Goal: Transaction & Acquisition: Purchase product/service

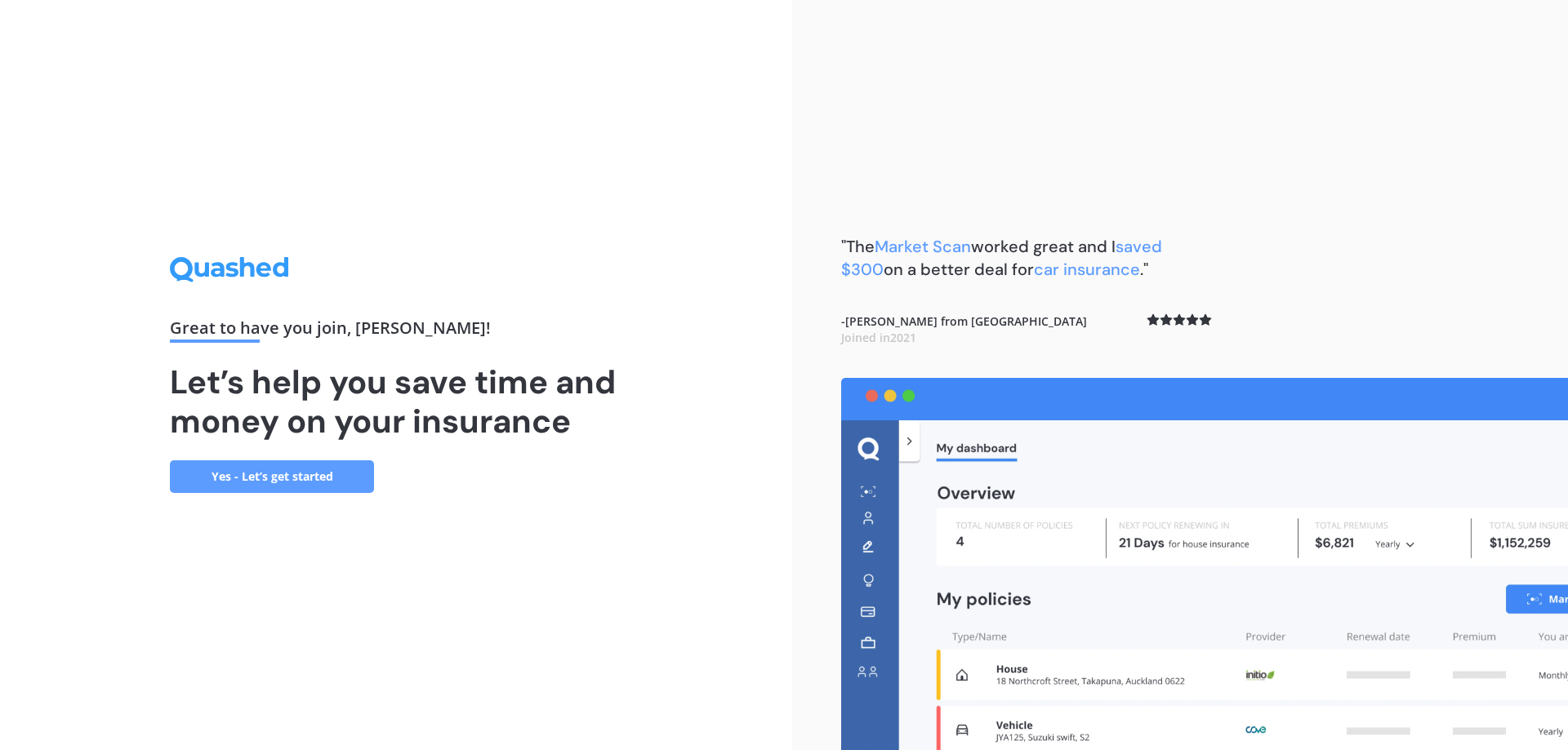
click at [1069, 341] on div "- [PERSON_NAME] from [GEOGRAPHIC_DATA] Joined in [DATE]" at bounding box center [1026, 329] width 371 height 32
click at [942, 332] on b "- [PERSON_NAME] from [GEOGRAPHIC_DATA] Joined in [DATE]" at bounding box center [964, 329] width 245 height 32
click at [392, 398] on h1 "Let’s help you save time and money on your insurance" at bounding box center [396, 401] width 452 height 78
click at [236, 503] on div "Great to have you join , [PERSON_NAME] ! Let’s help you save time and money on …" at bounding box center [396, 375] width 792 height 750
click at [247, 479] on link "Yes - Let’s get started" at bounding box center [271, 476] width 204 height 32
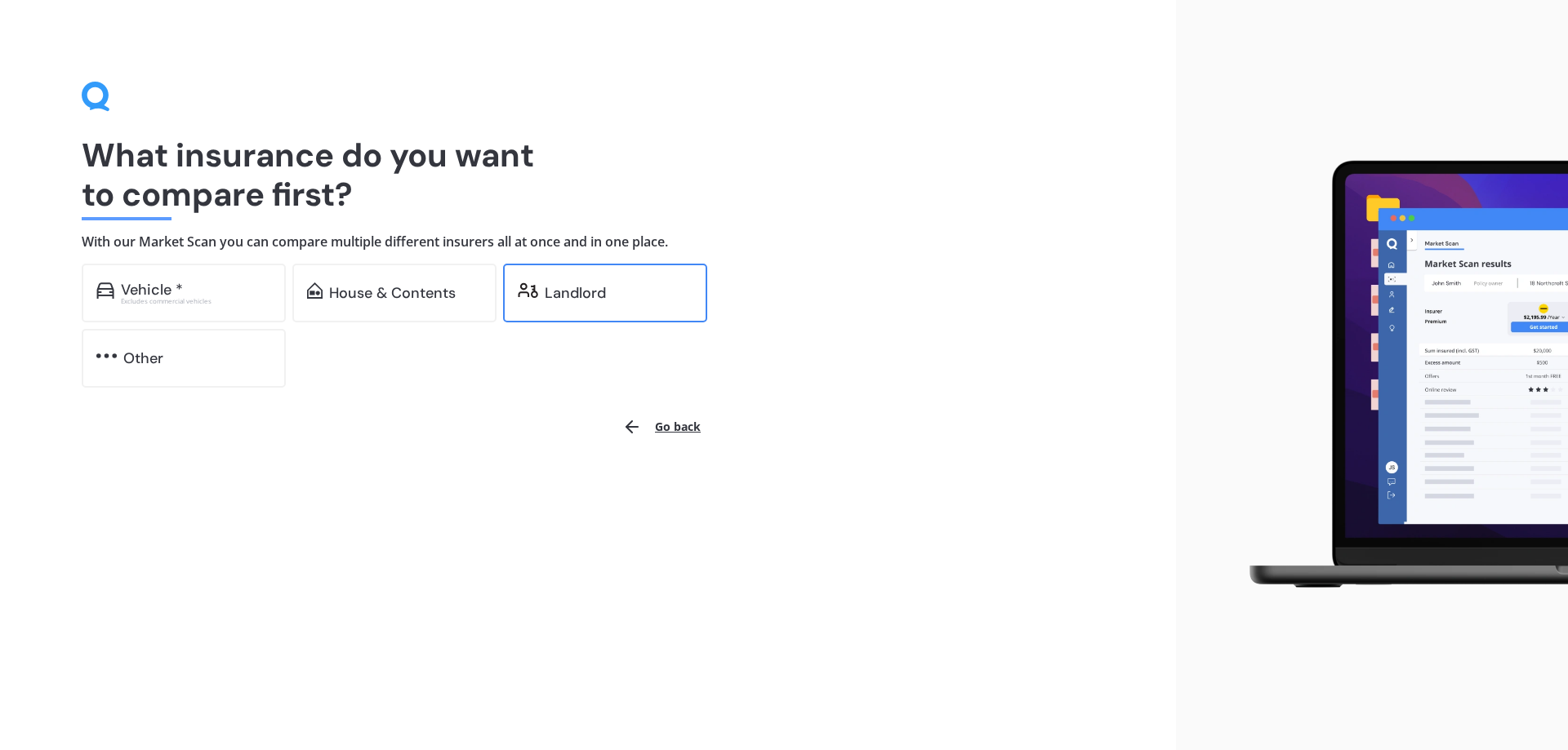
click at [555, 273] on div "Landlord" at bounding box center [604, 293] width 204 height 59
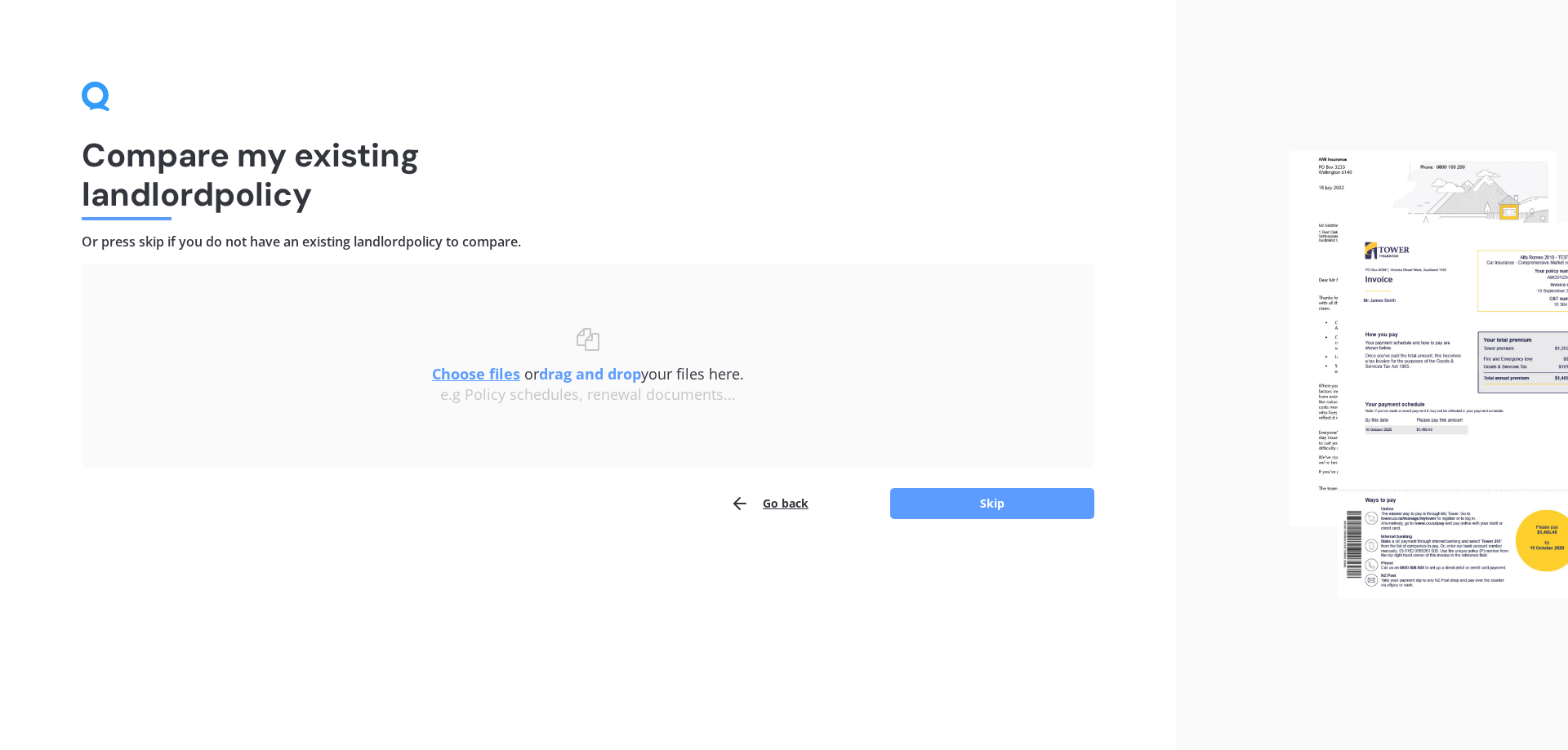
click at [1498, 386] on img at bounding box center [1429, 375] width 279 height 449
click at [221, 183] on h1 "Compare my existing landlord policy" at bounding box center [587, 174] width 1012 height 78
click at [349, 180] on h1 "Compare my existing landlord policy" at bounding box center [587, 174] width 1012 height 78
click at [422, 280] on div "Uploading Choose files or drag and drop your files here. Choose files or photos…" at bounding box center [587, 365] width 1012 height 204
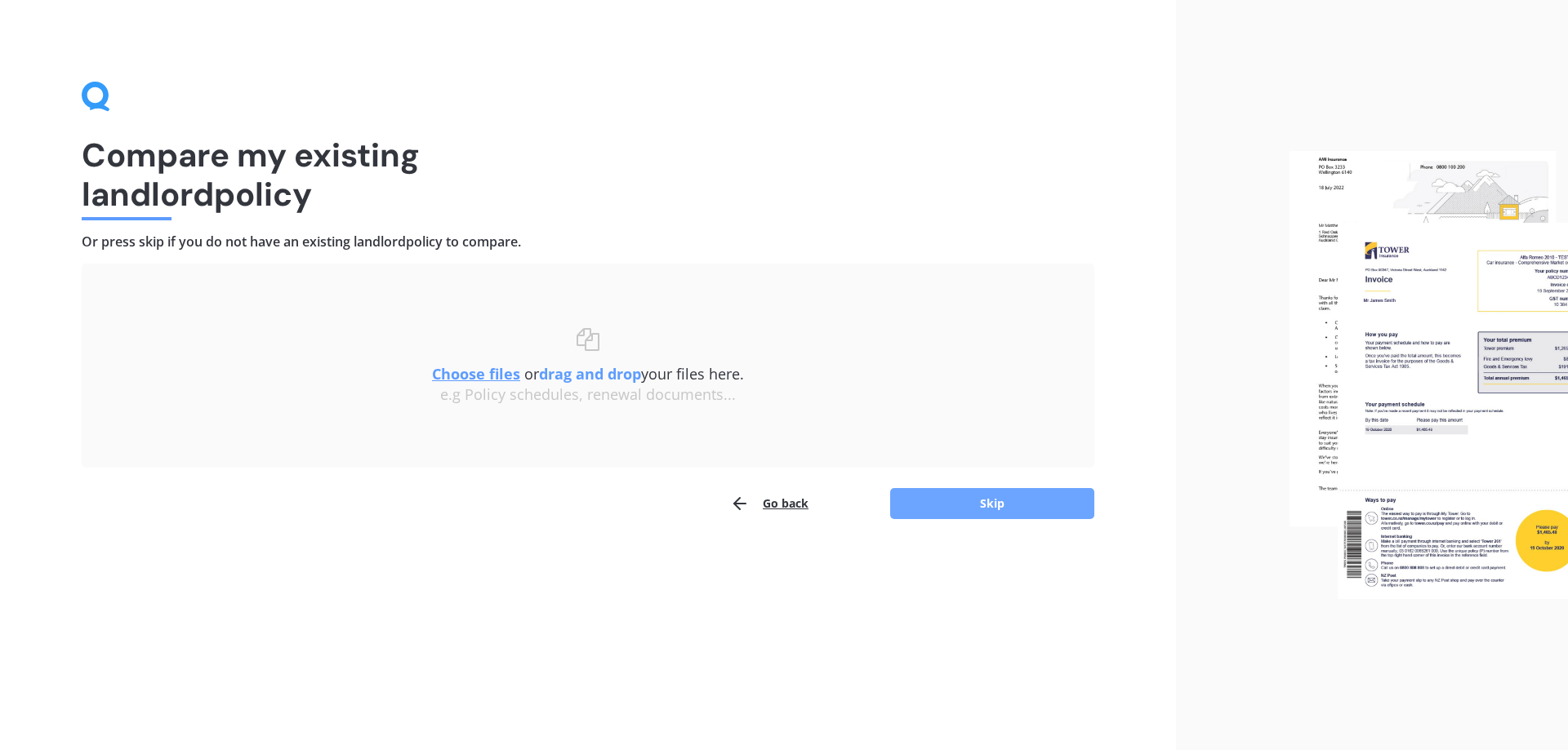
click at [1029, 515] on button "Skip" at bounding box center [991, 504] width 204 height 31
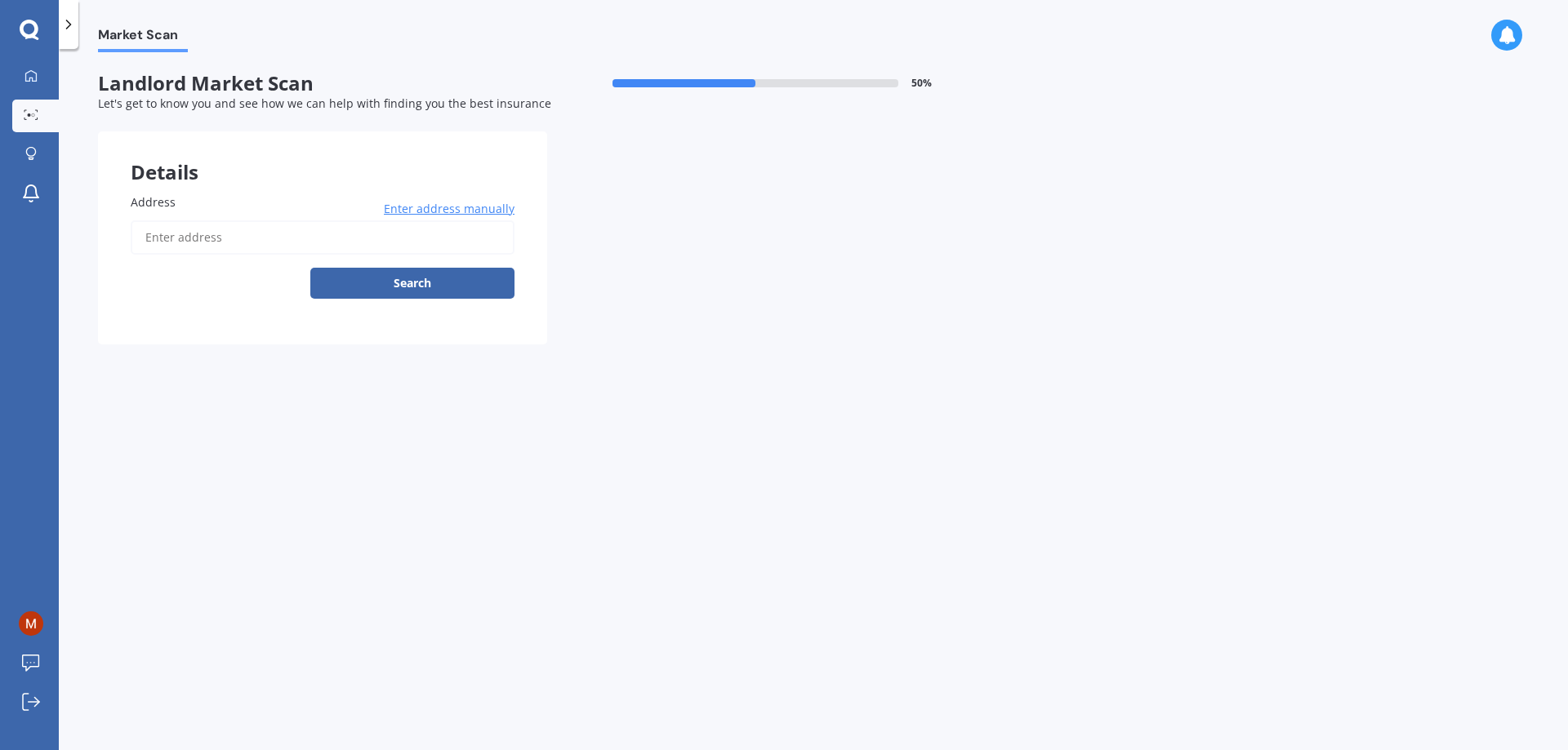
click at [237, 248] on input "Address" at bounding box center [323, 237] width 384 height 34
type input "[STREET_ADDRESS]"
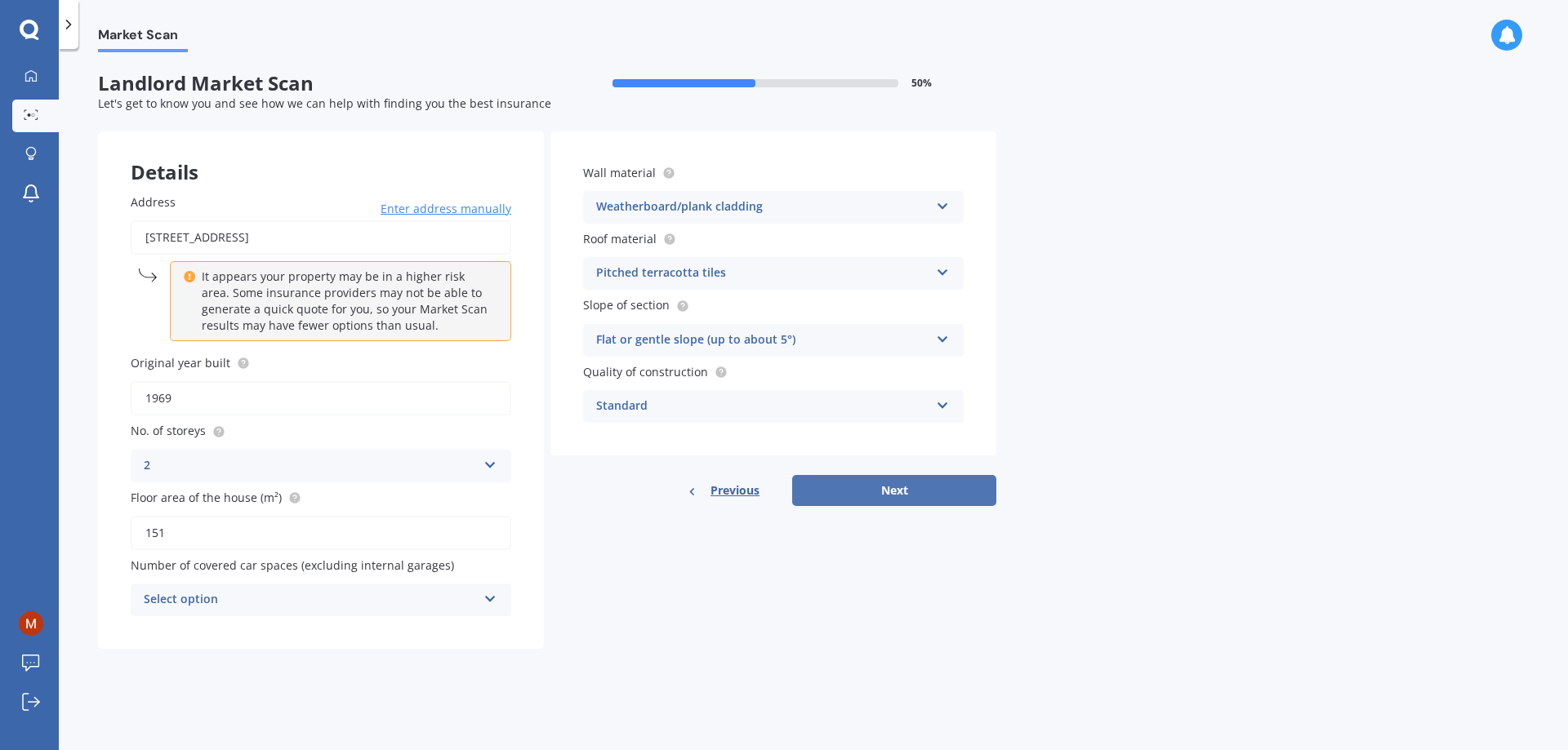
click at [885, 502] on button "Next" at bounding box center [893, 491] width 204 height 31
click at [278, 609] on div "Select option" at bounding box center [314, 600] width 325 height 18
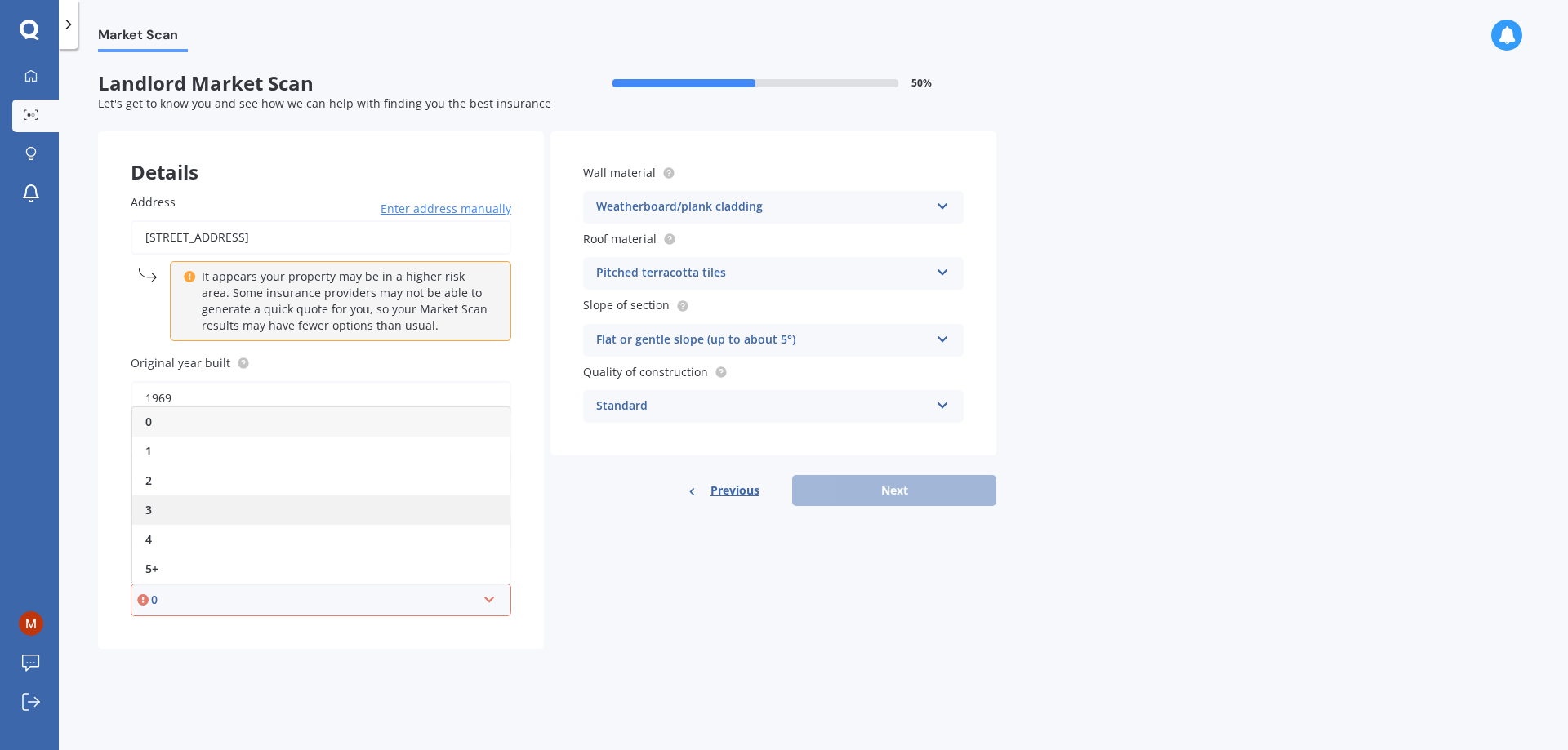
click at [173, 513] on div "3" at bounding box center [320, 510] width 377 height 30
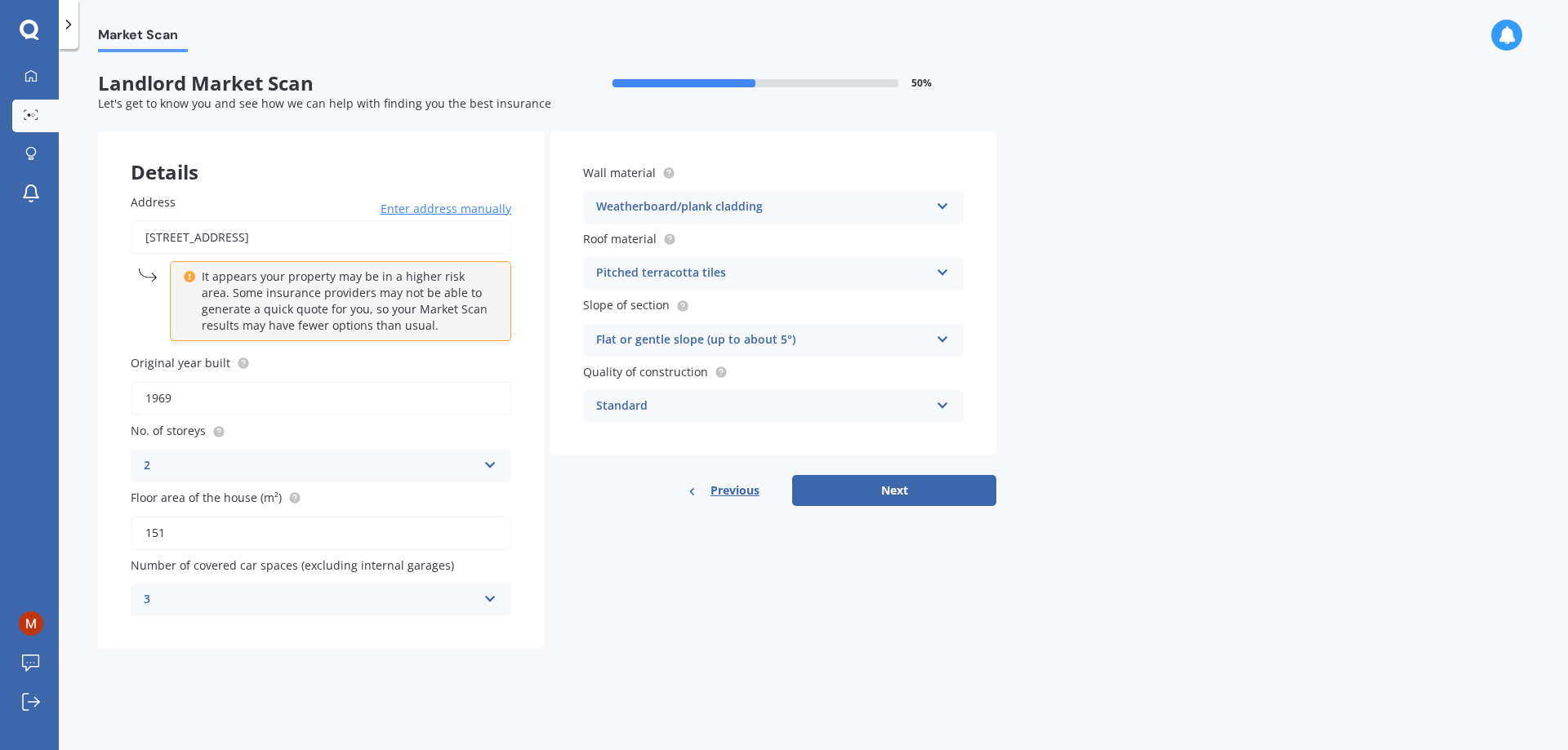
click at [911, 492] on button "Next" at bounding box center [893, 491] width 204 height 31
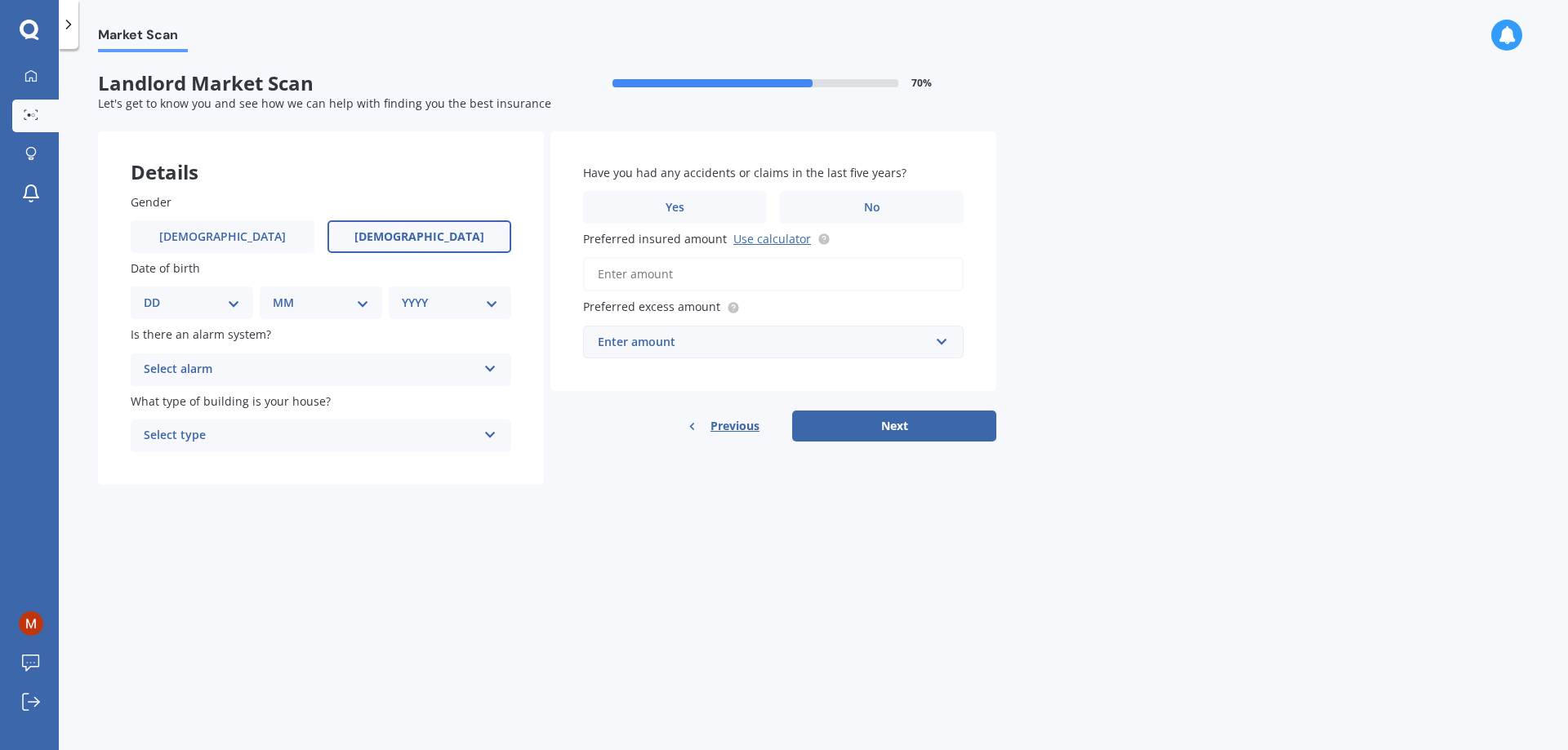
click at [379, 241] on label "[DEMOGRAPHIC_DATA]" at bounding box center [419, 236] width 184 height 32
click at [0, 0] on input "[DEMOGRAPHIC_DATA]" at bounding box center [0, 0] width 0 height 0
click at [195, 302] on select "DD 01 02 03 04 05 06 07 08 09 10 11 12 13 14 15 16 17 18 19 20 21 22 23 24 25 2…" at bounding box center [192, 303] width 96 height 18
select select "20"
click at [157, 294] on select "DD 01 02 03 04 05 06 07 08 09 10 11 12 13 14 15 16 17 18 19 20 21 22 23 24 25 2…" at bounding box center [192, 303] width 96 height 18
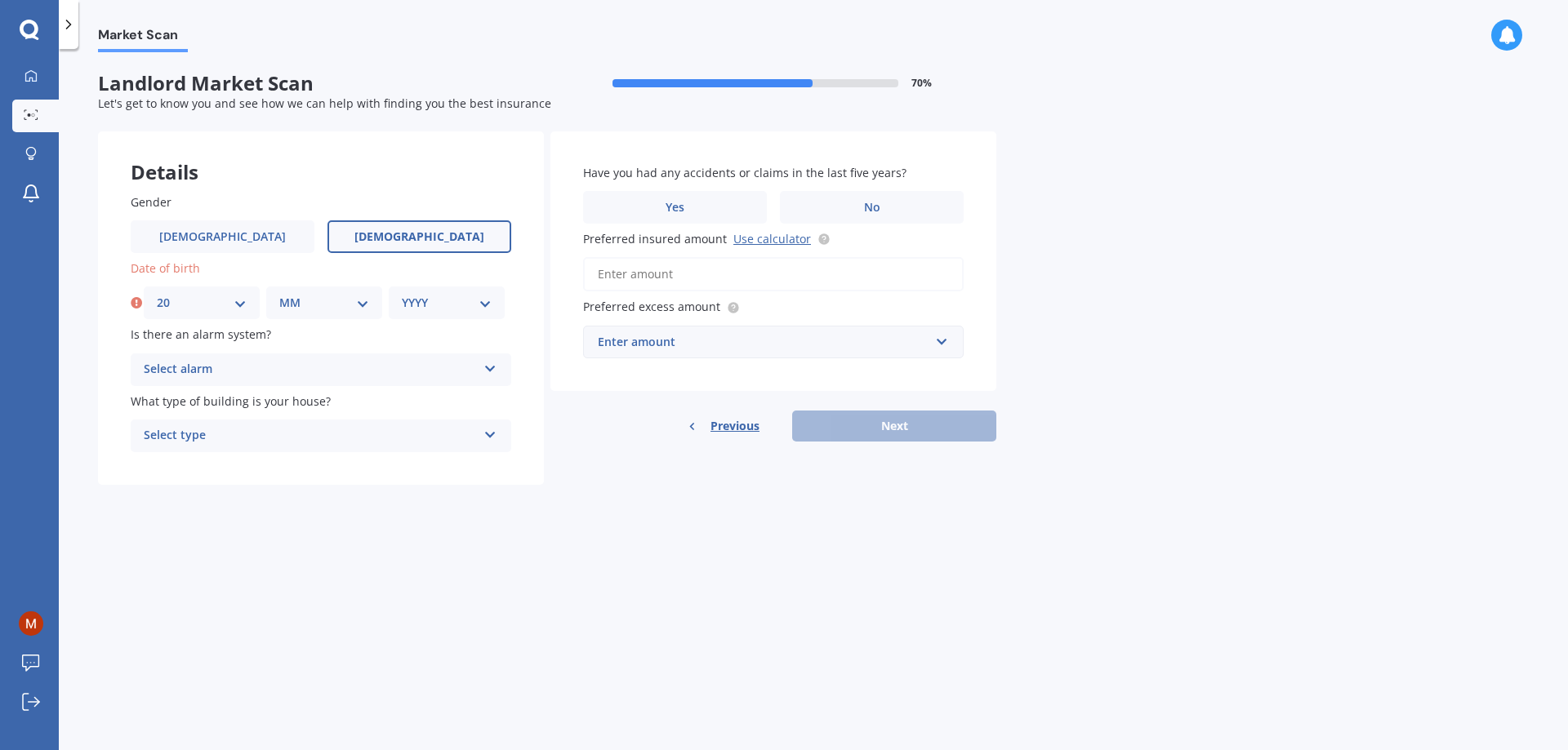
drag, startPoint x: 310, startPoint y: 296, endPoint x: 310, endPoint y: 311, distance: 15.0
click at [310, 297] on select "MM 01 02 03 04 05 06 07 08 09 10 11 12" at bounding box center [324, 303] width 90 height 18
select select "08"
click at [280, 294] on select "MM 01 02 03 04 05 06 07 08 09 10 11 12" at bounding box center [324, 303] width 90 height 18
click at [429, 312] on select "YYYY 2009 2008 2007 2006 2005 2004 2003 2002 2001 2000 1999 1998 1997 1996 1995…" at bounding box center [446, 303] width 90 height 18
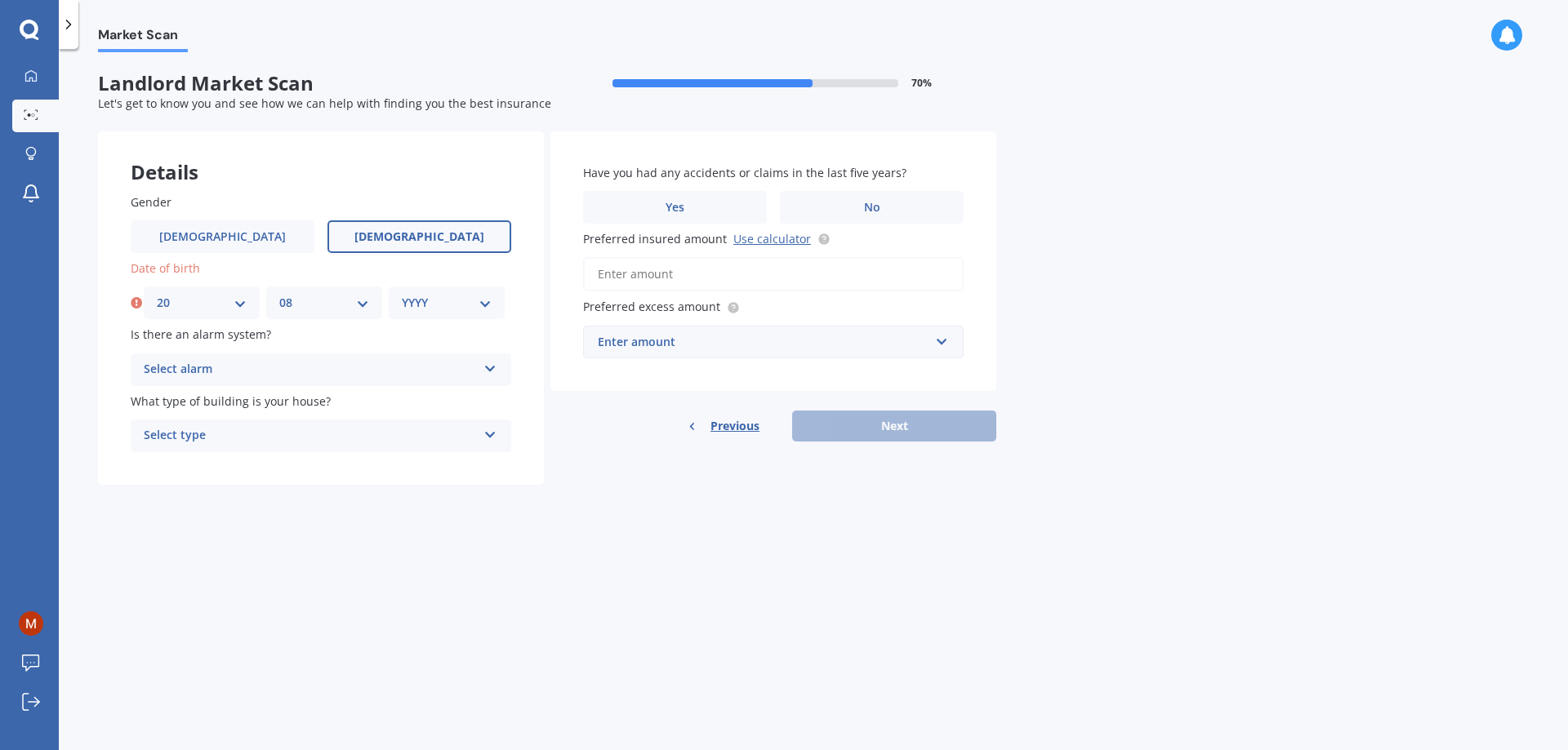
select select "1973"
click at [401, 294] on select "YYYY 2009 2008 2007 2006 2005 2004 2003 2002 2001 2000 1999 1998 1997 1996 1995…" at bounding box center [446, 303] width 90 height 18
click at [210, 355] on div "Select alarm Yes, monitored Yes, not monitored No" at bounding box center [321, 369] width 380 height 32
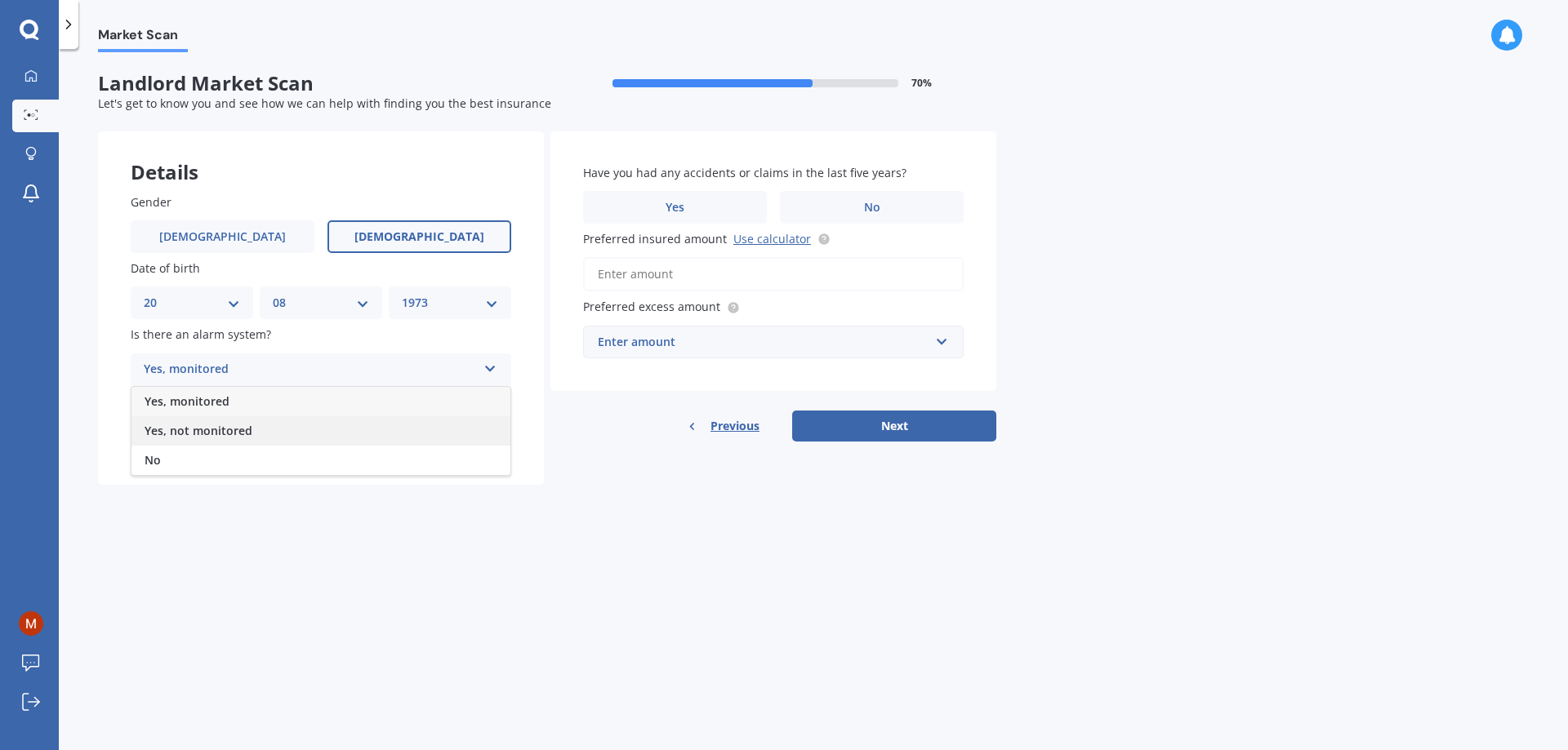
click at [197, 426] on span "Yes, not monitored" at bounding box center [198, 430] width 108 height 16
click at [228, 372] on div "Yes, not monitored" at bounding box center [310, 369] width 333 height 19
click at [222, 396] on span "Yes, monitored" at bounding box center [187, 400] width 85 height 16
click at [226, 435] on div "Select type" at bounding box center [310, 435] width 333 height 19
click at [855, 595] on div "Market Scan Landlord Market Scan 70 % Let's get to know you and see how we can …" at bounding box center [813, 403] width 1509 height 701
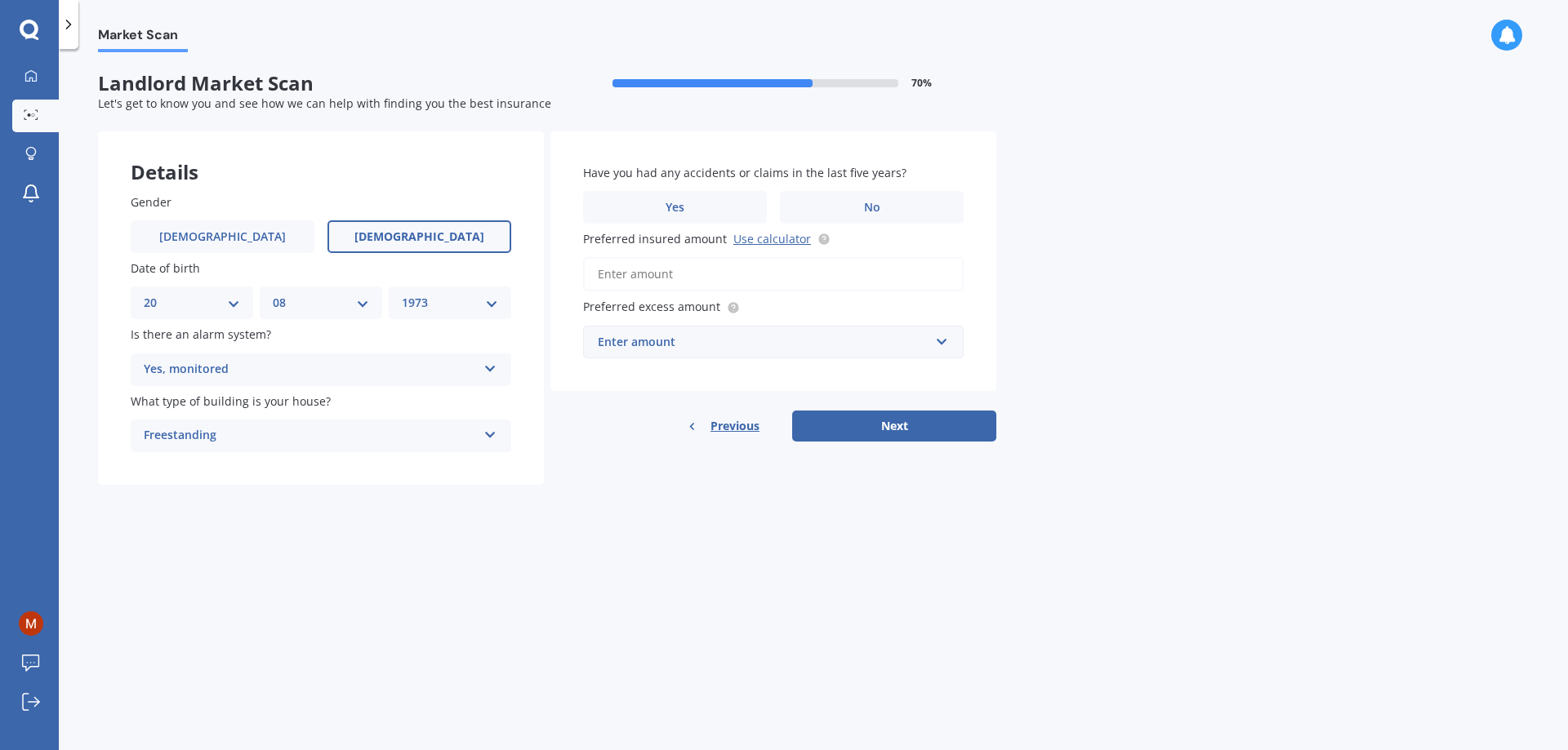
click at [762, 271] on input "Preferred insured amount Use calculator" at bounding box center [773, 274] width 380 height 34
click at [830, 195] on label "No" at bounding box center [871, 207] width 184 height 32
click at [0, 0] on input "No" at bounding box center [0, 0] width 0 height 0
click at [871, 421] on button "Next" at bounding box center [893, 426] width 204 height 31
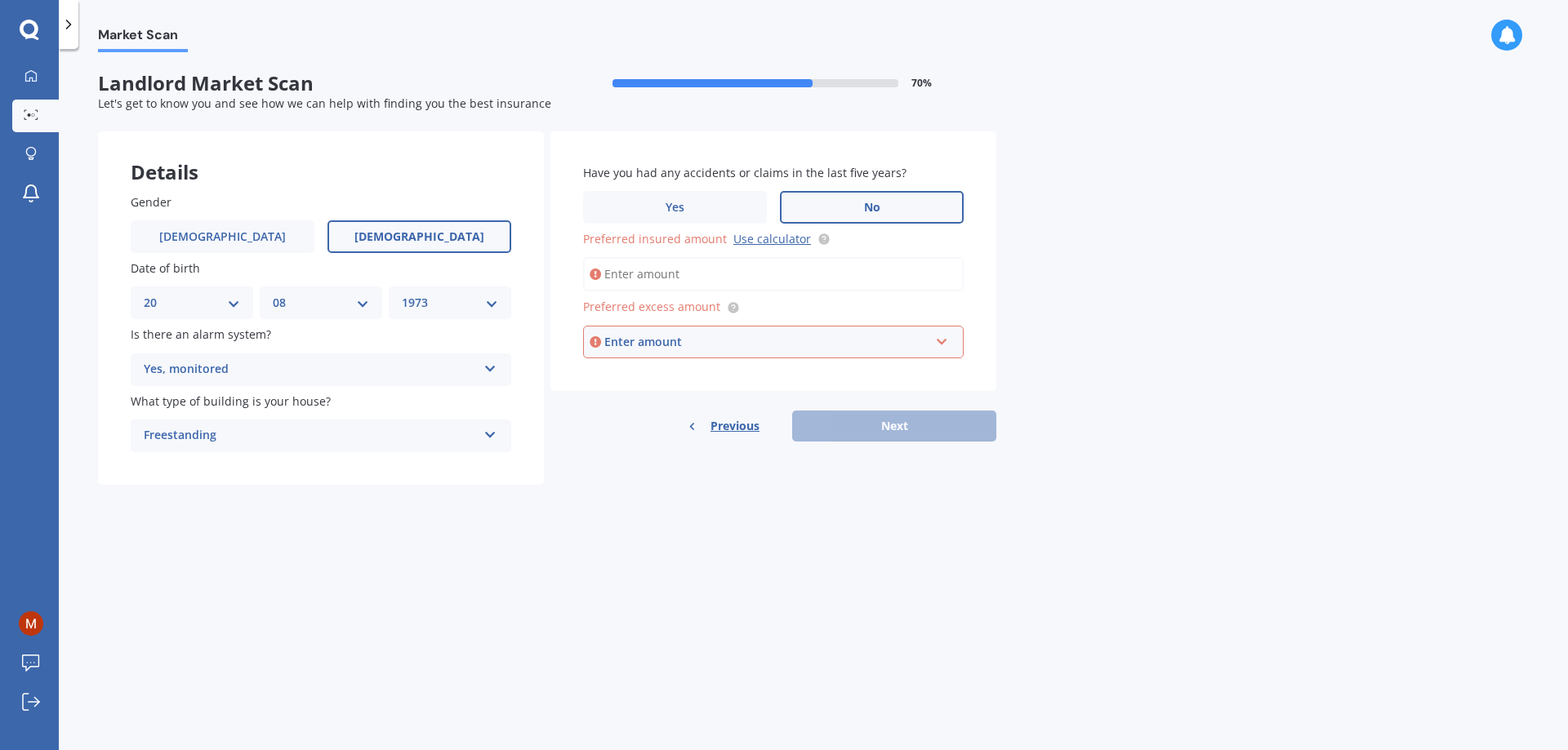
click at [720, 273] on input "Preferred insured amount Use calculator" at bounding box center [773, 274] width 380 height 34
click at [765, 242] on link "Use calculator" at bounding box center [772, 238] width 78 height 16
click at [752, 337] on div "Enter amount" at bounding box center [767, 341] width 325 height 18
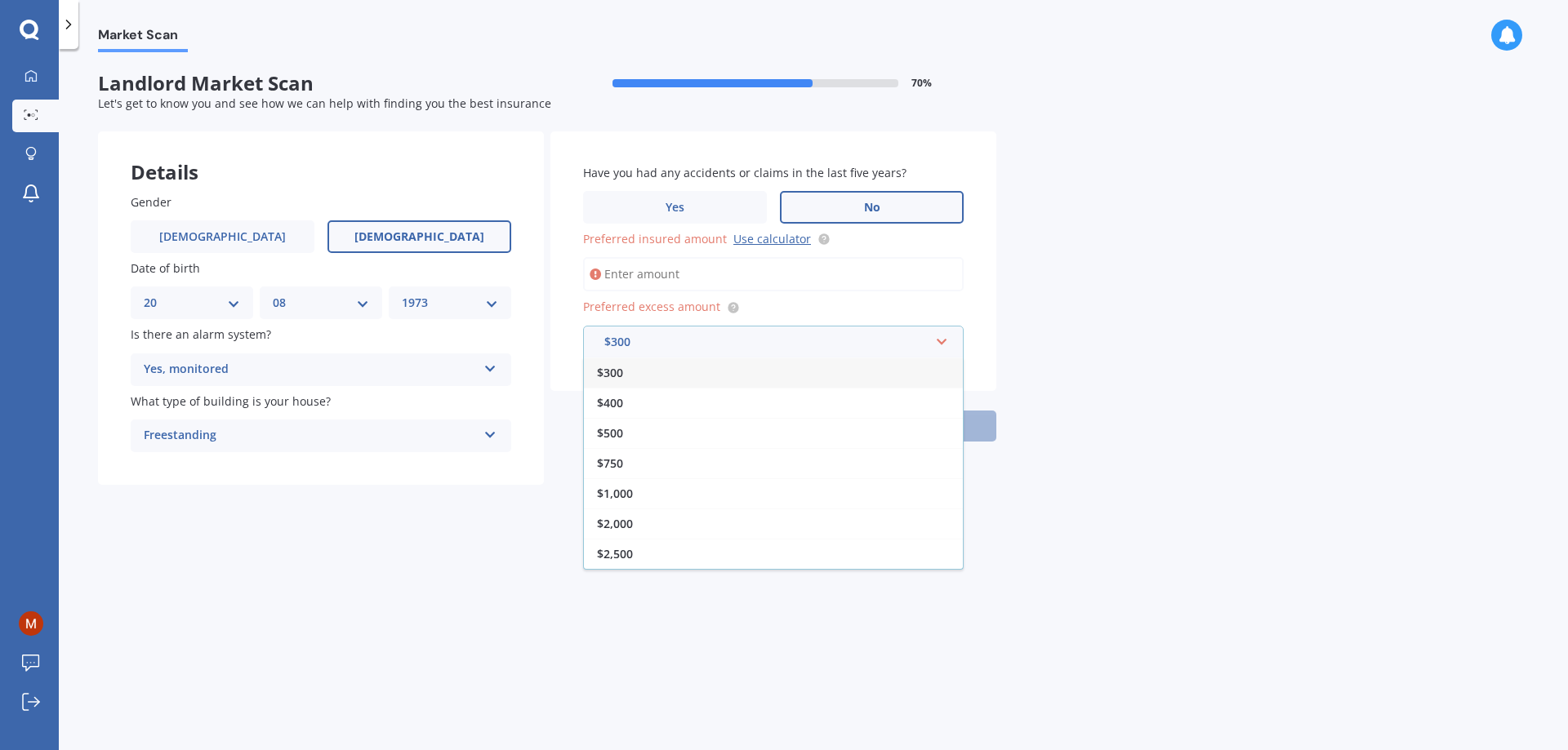
click at [734, 261] on input "Preferred insured amount Use calculator" at bounding box center [773, 274] width 380 height 34
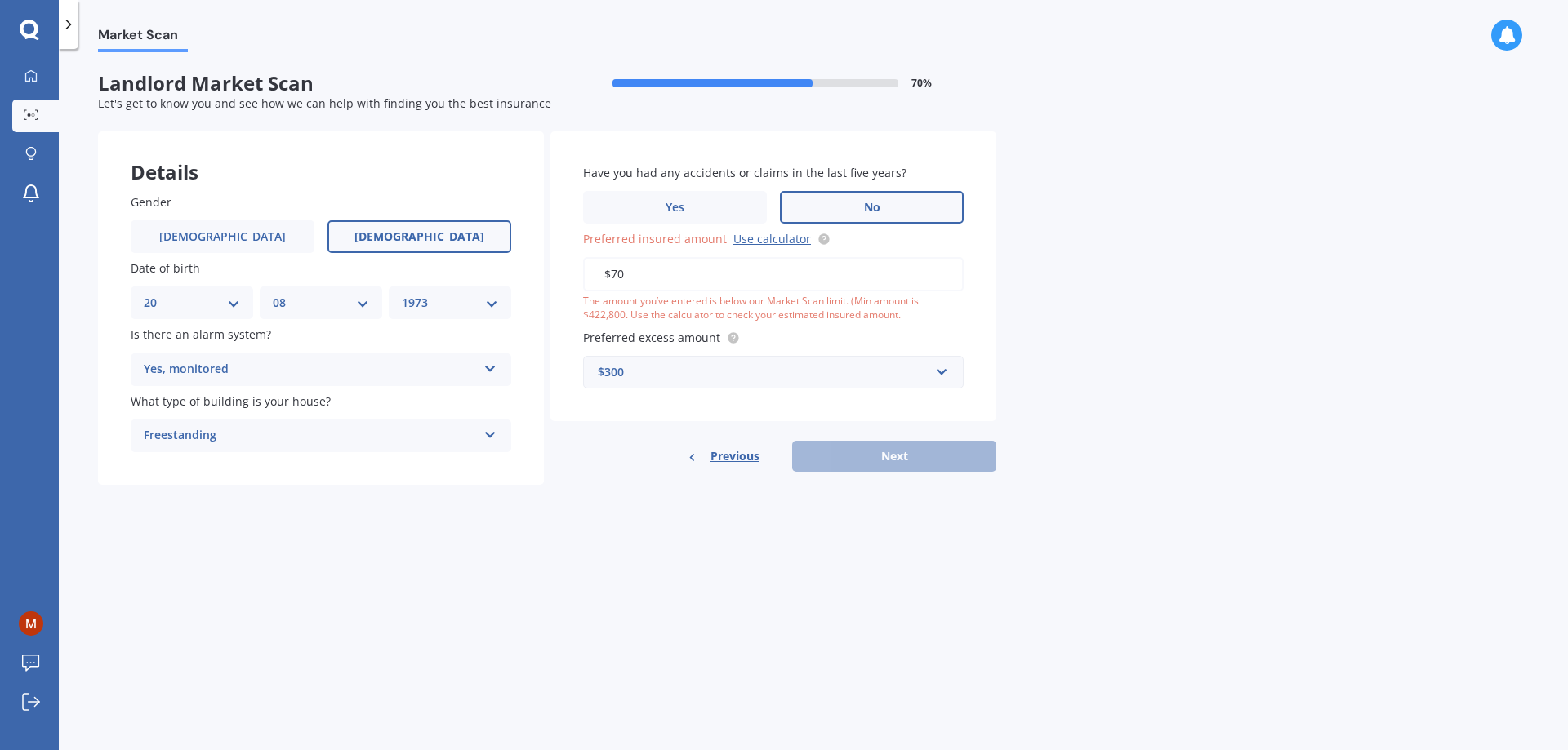
type input "$7"
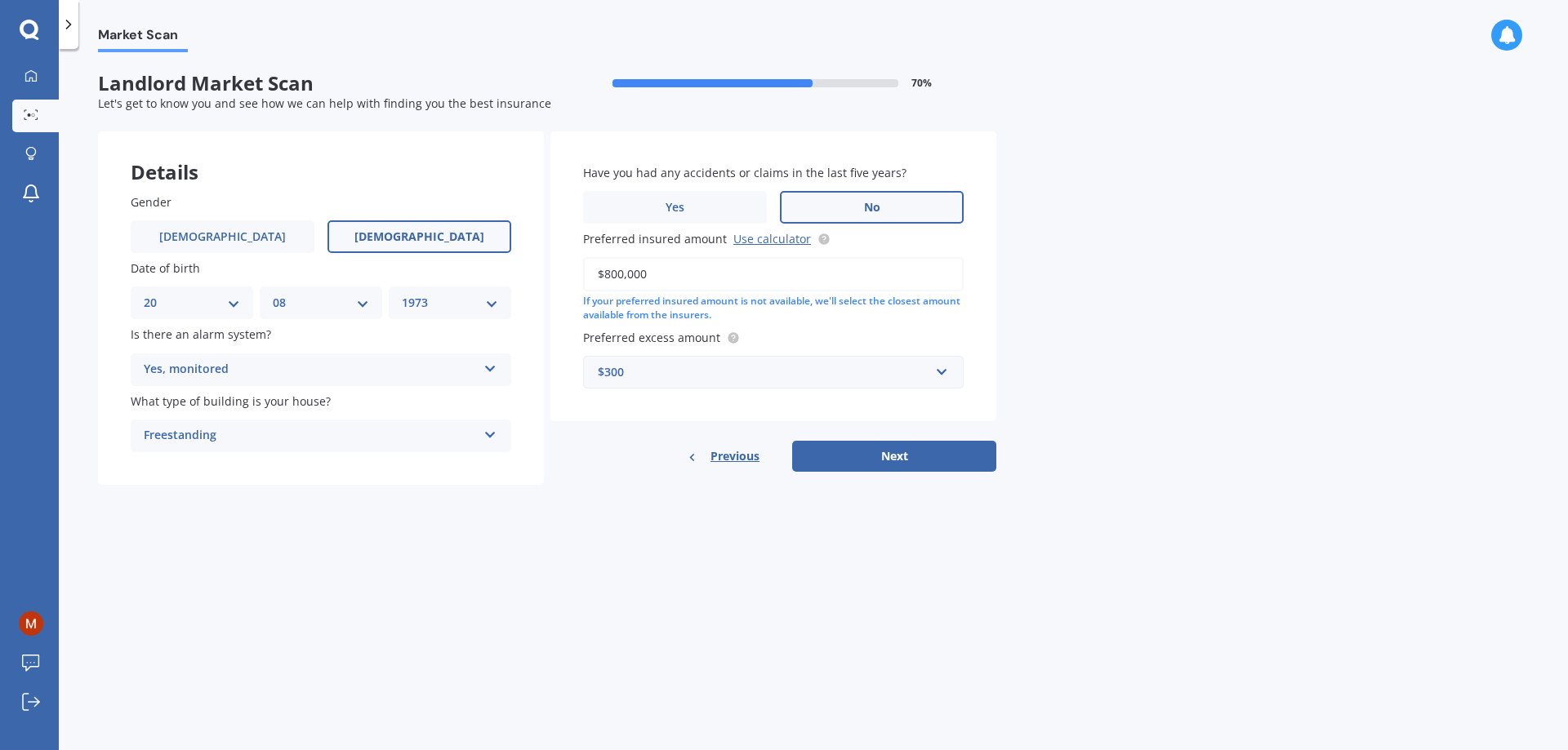
type input "$800,000"
click at [640, 372] on div "$300" at bounding box center [763, 372] width 331 height 18
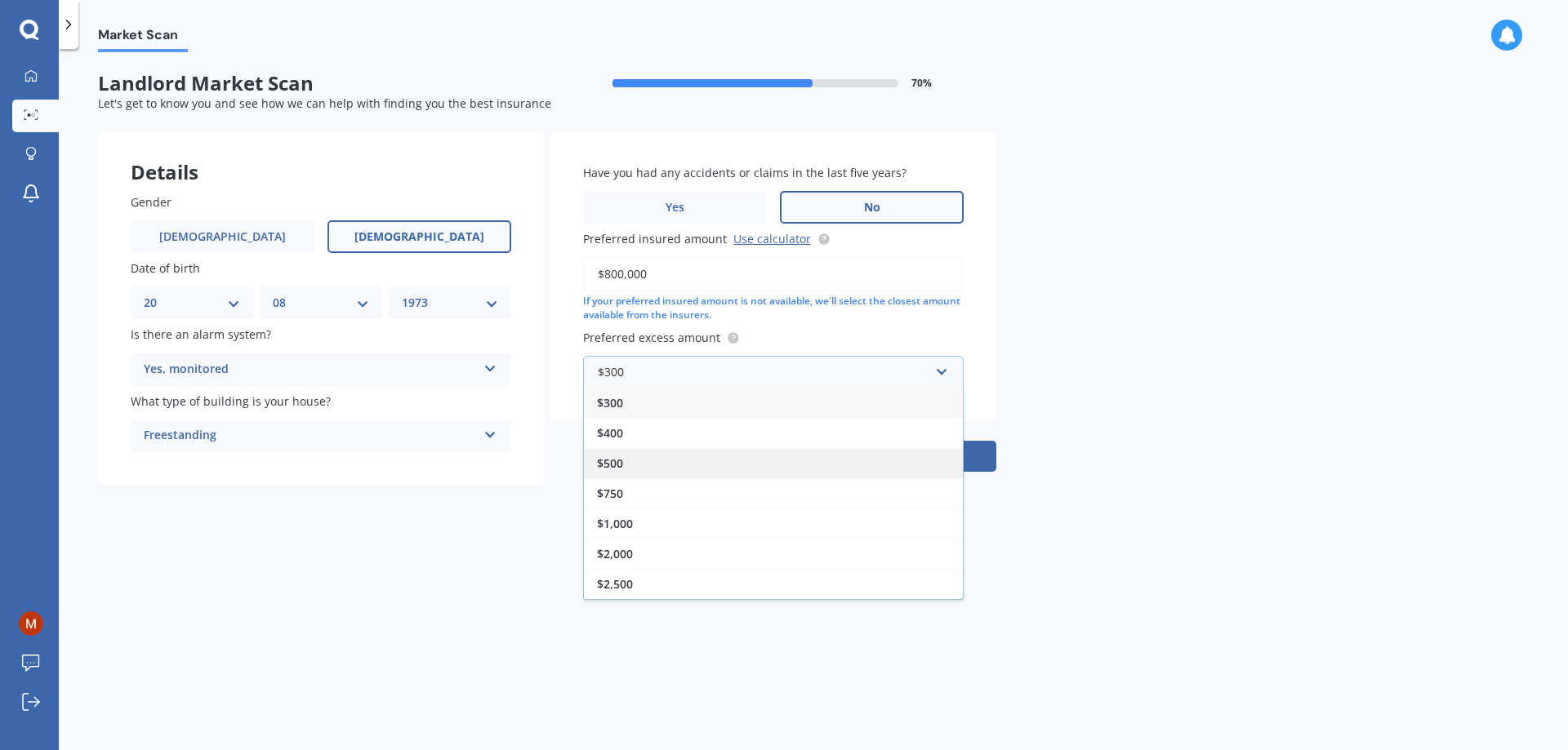
click at [698, 457] on div "$500" at bounding box center [773, 463] width 379 height 30
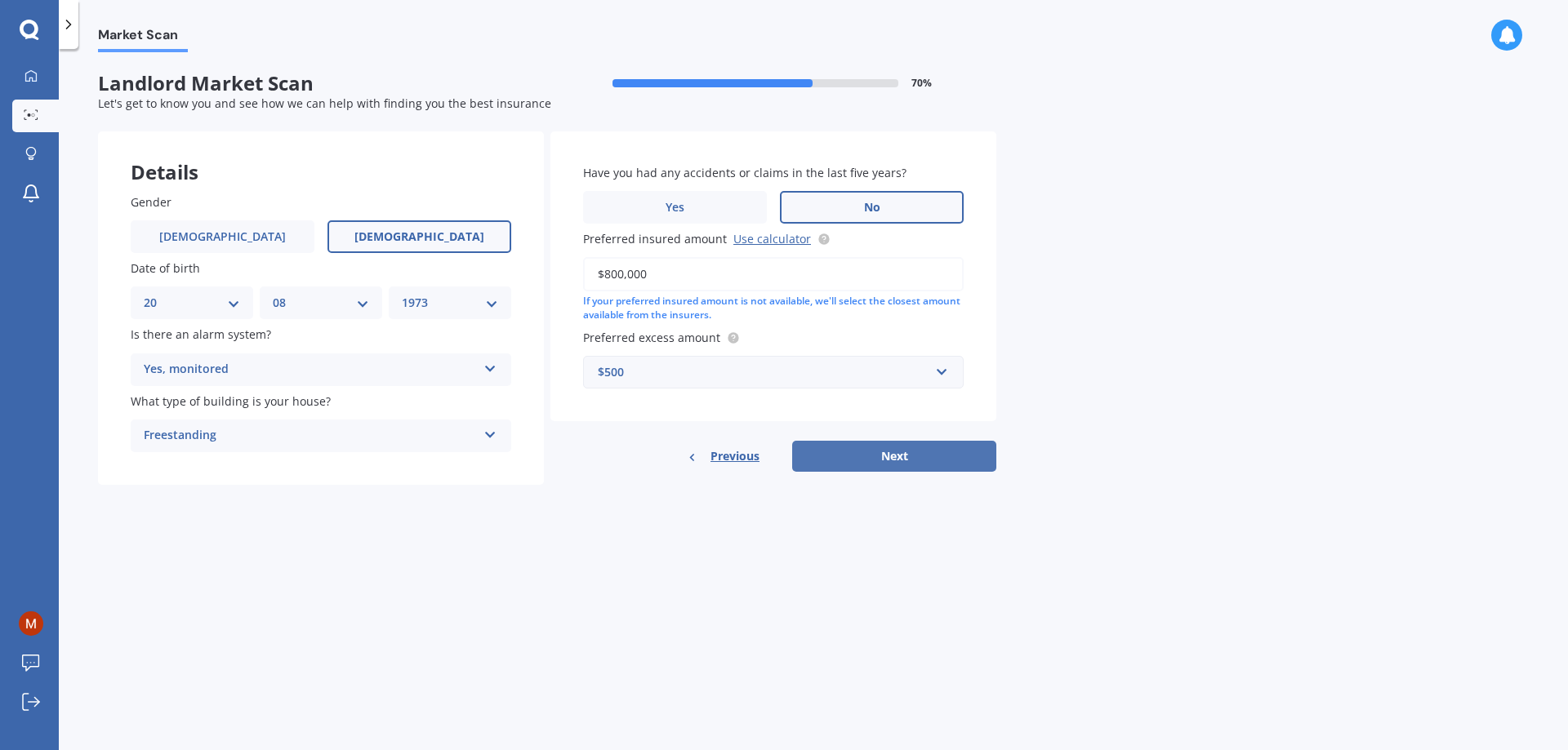
click at [903, 457] on button "Next" at bounding box center [893, 457] width 204 height 31
select select "20"
select select "08"
select select "1973"
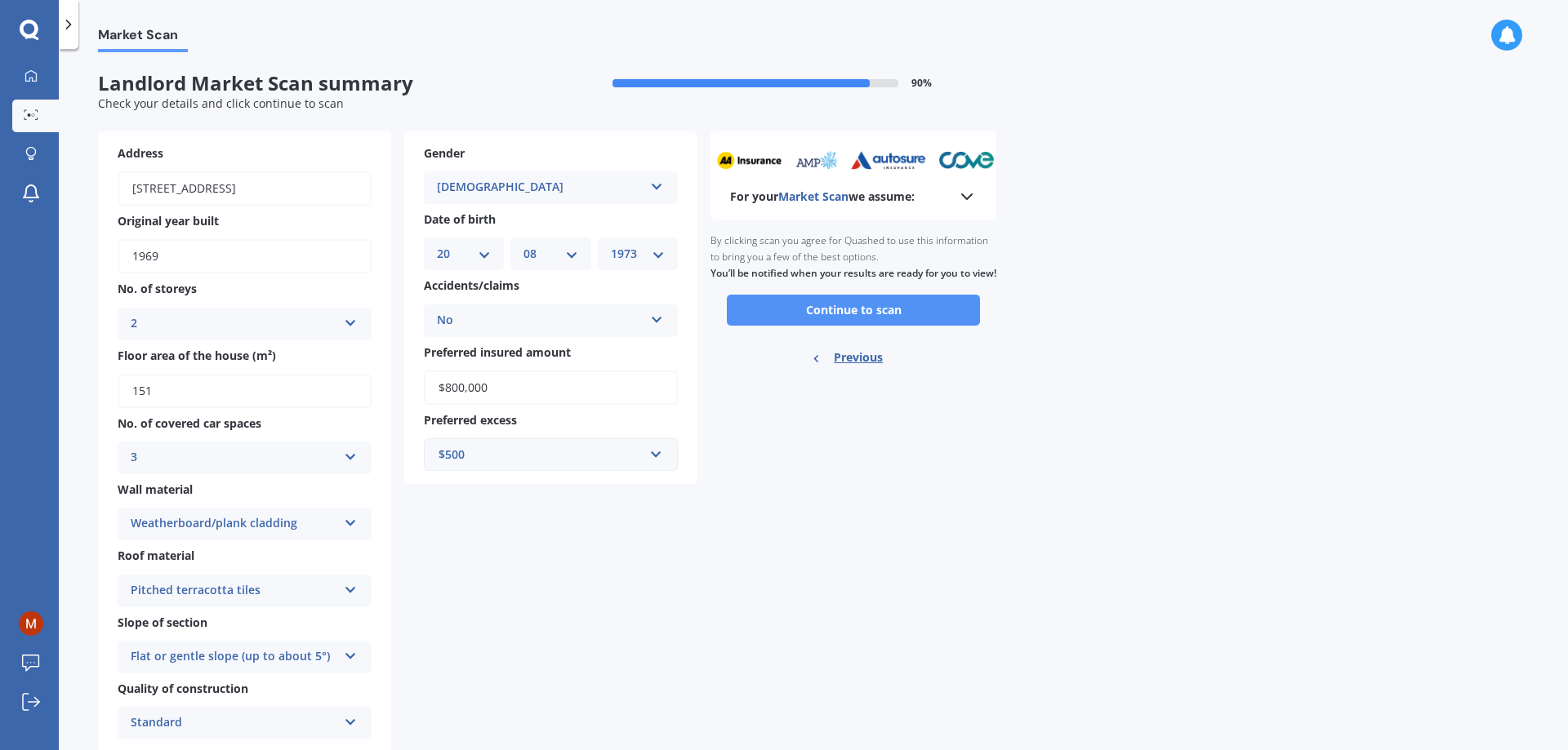
click at [857, 326] on button "Continue to scan" at bounding box center [853, 310] width 253 height 31
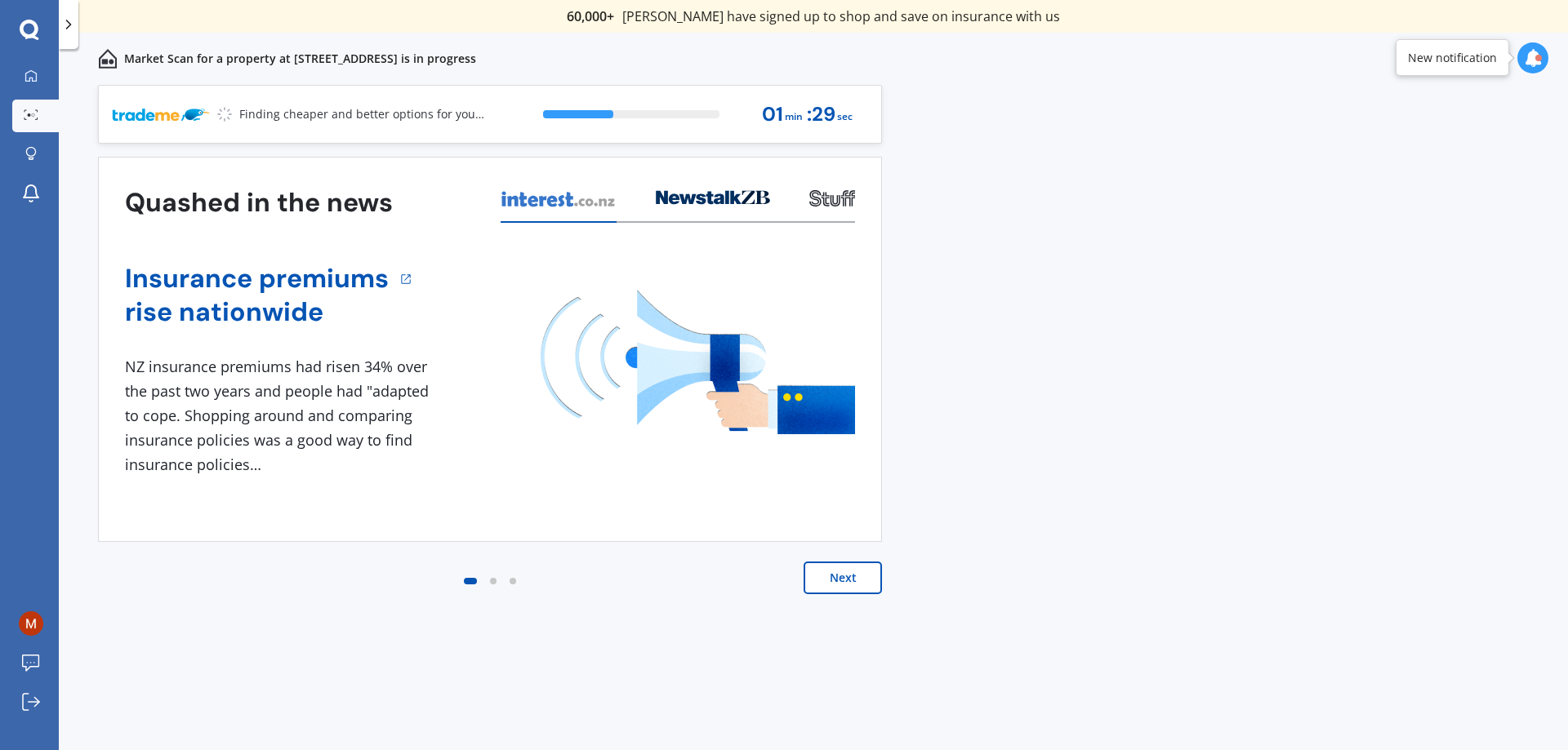
click at [1262, 315] on div "Previous 60,000+ Kiwis have signed up to shop and save on insurance with us " H…" at bounding box center [813, 435] width 1509 height 701
click at [329, 52] on p "Market Scan for a property at [STREET_ADDRESS] is in progress" at bounding box center [299, 59] width 352 height 17
click at [407, 58] on p "Market Scan for a property at [STREET_ADDRESS] is in progress" at bounding box center [299, 59] width 352 height 17
click at [475, 53] on p "Market Scan for a property at [STREET_ADDRESS] is in progress" at bounding box center [299, 59] width 352 height 17
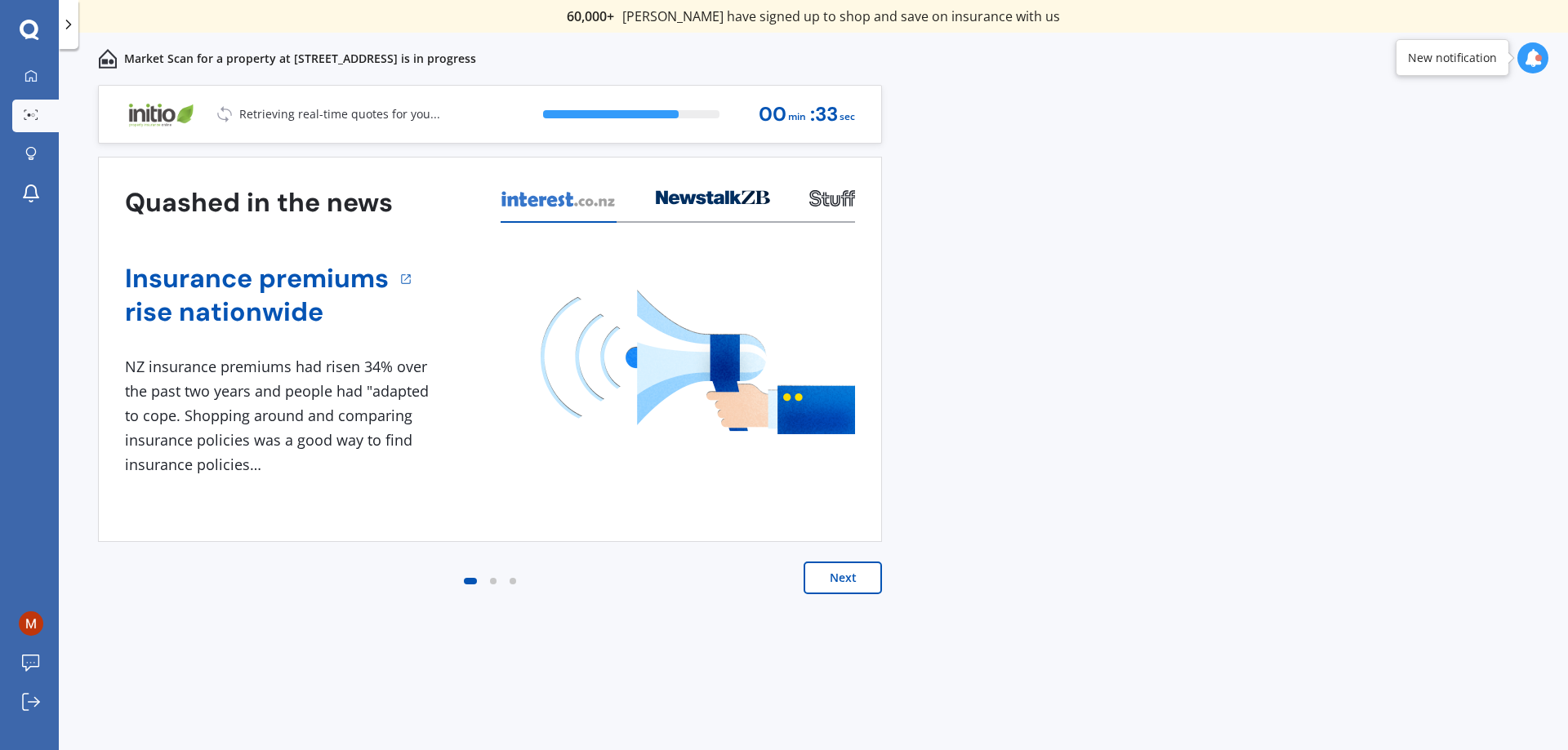
drag, startPoint x: 1510, startPoint y: 606, endPoint x: 1429, endPoint y: 613, distance: 81.3
click at [1509, 606] on div "Previous 60,000+ Kiwis have signed up to shop and save on insurance with us " H…" at bounding box center [813, 435] width 1509 height 701
click at [191, 409] on div "1 NZ insurance premiums had risen 34% over the past two years and people had "a…" at bounding box center [280, 416] width 310 height 122
click at [251, 395] on div "1 NZ insurance premiums had risen 34% over the past two years and people had "a…" at bounding box center [280, 416] width 310 height 122
click at [262, 308] on h4 "rise nationwide" at bounding box center [257, 312] width 264 height 33
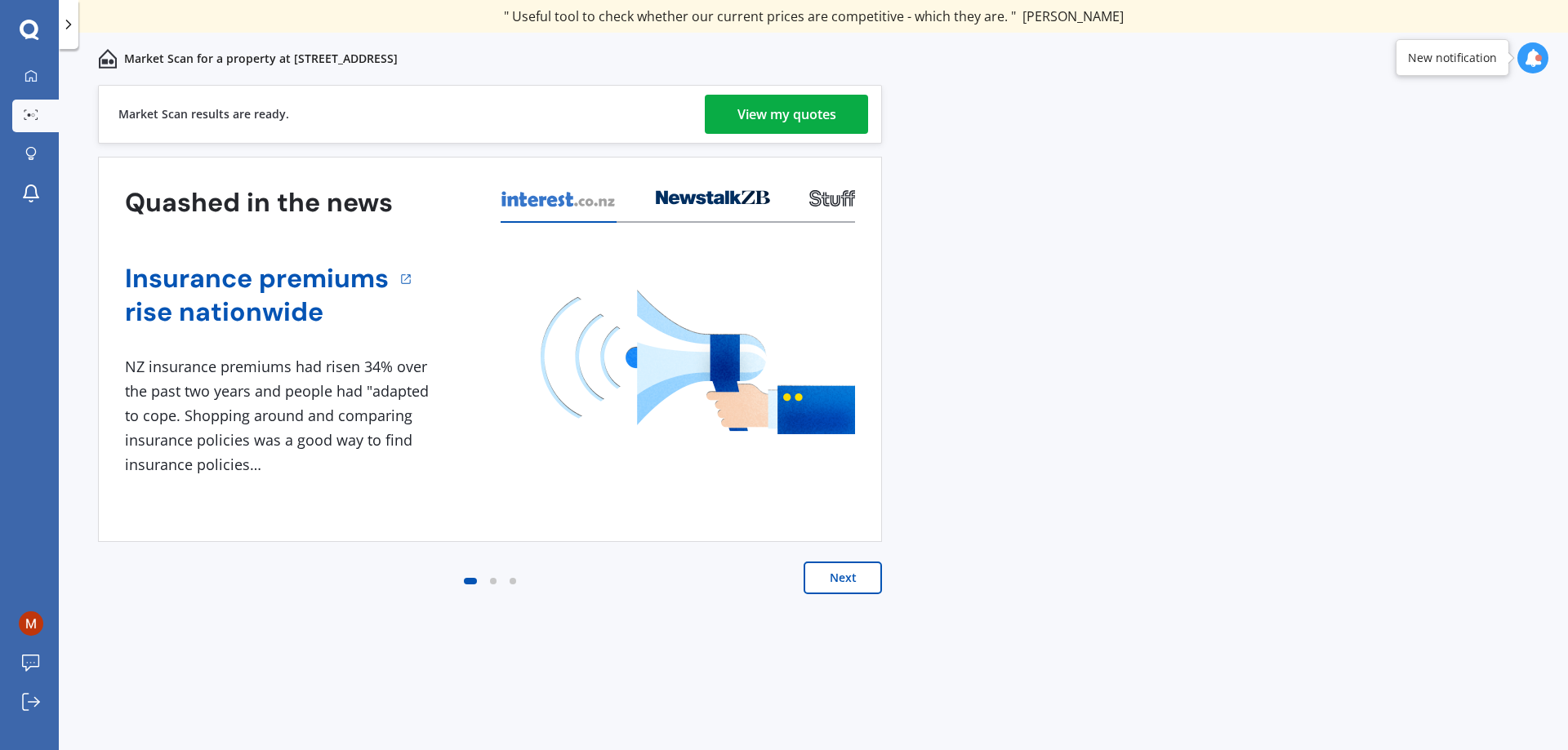
click at [761, 118] on div "View my quotes" at bounding box center [786, 114] width 99 height 39
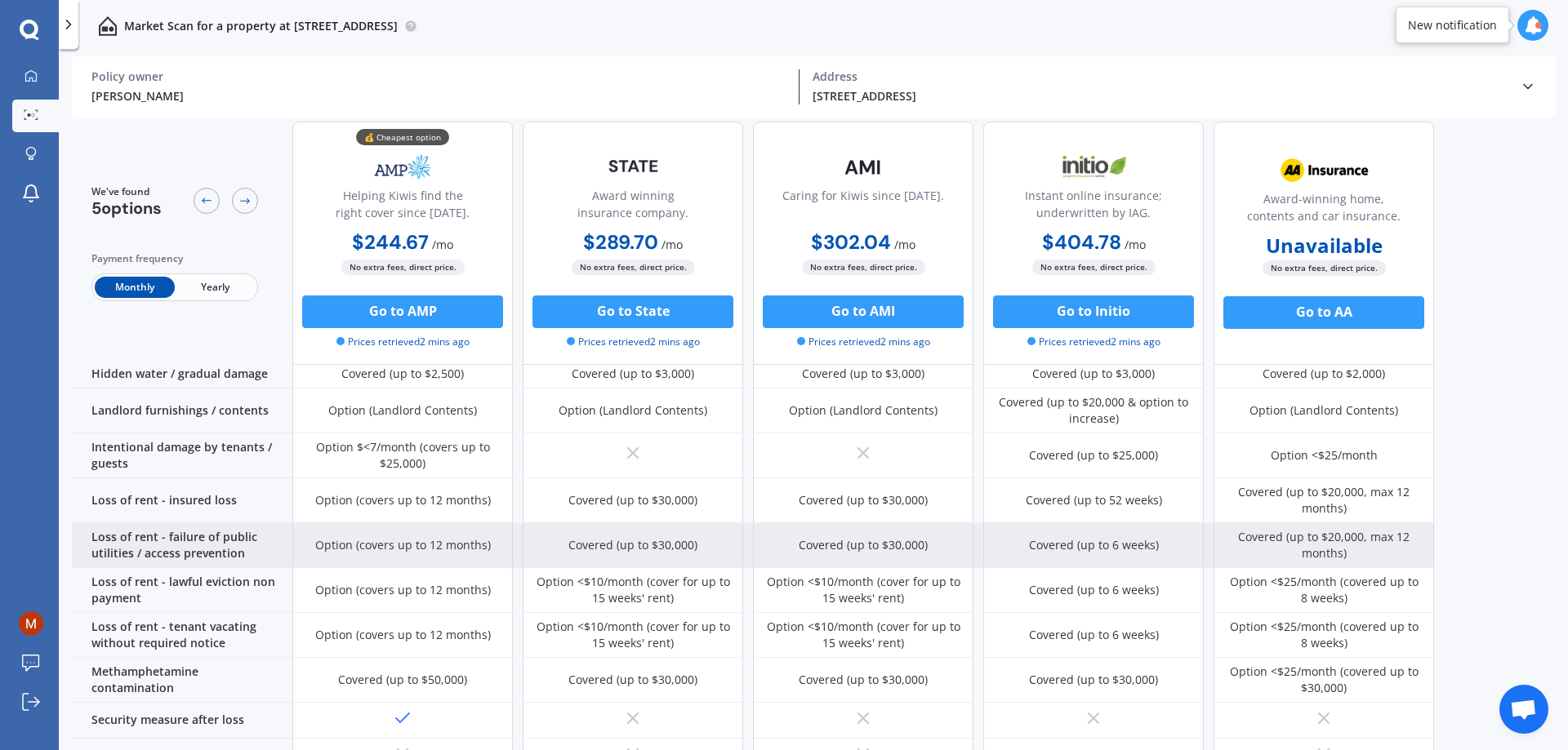
scroll to position [571, 0]
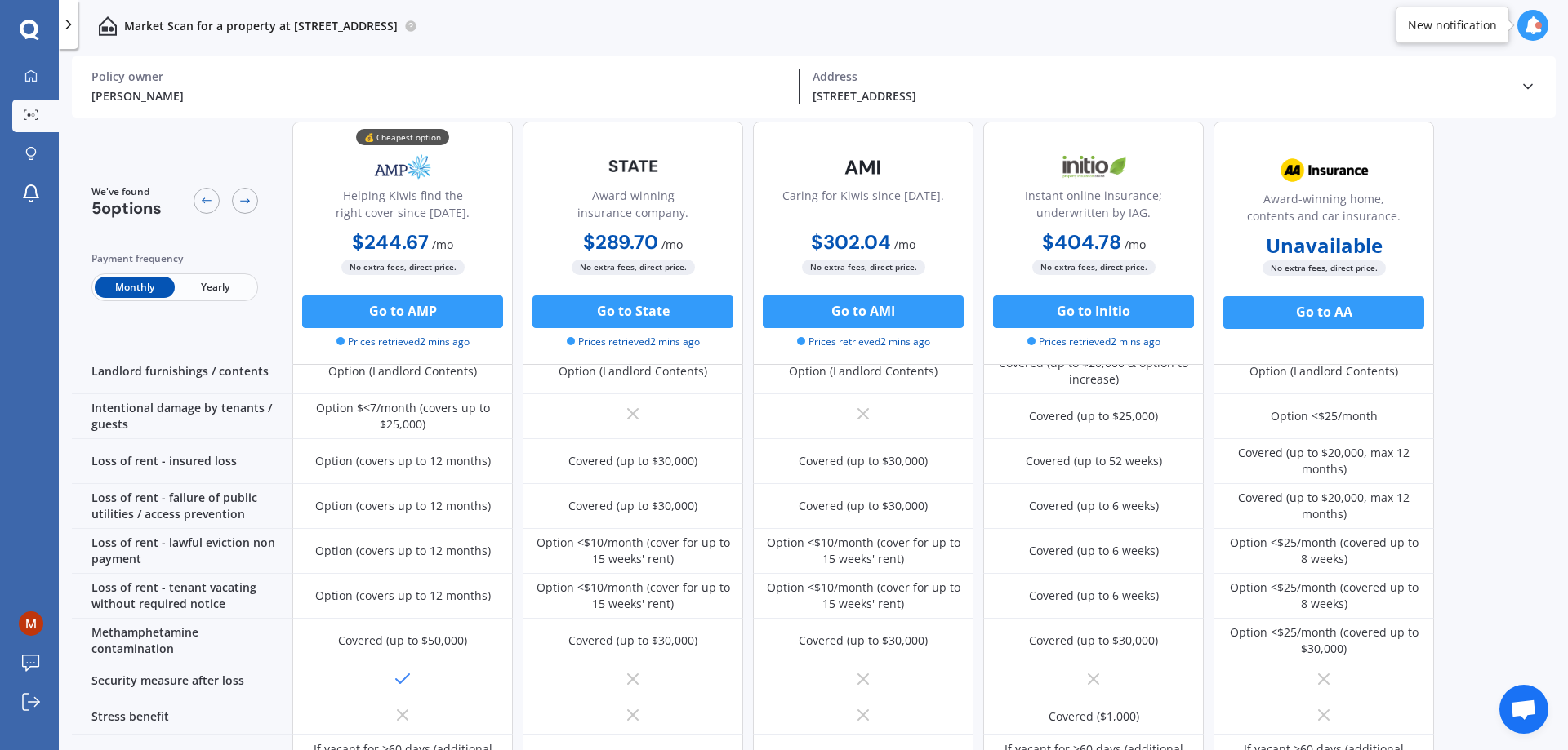
click at [253, 58] on div "[PERSON_NAME] Policy owner [STREET_ADDRESS] Address" at bounding box center [813, 87] width 1444 height 61
